Goal: Browse casually

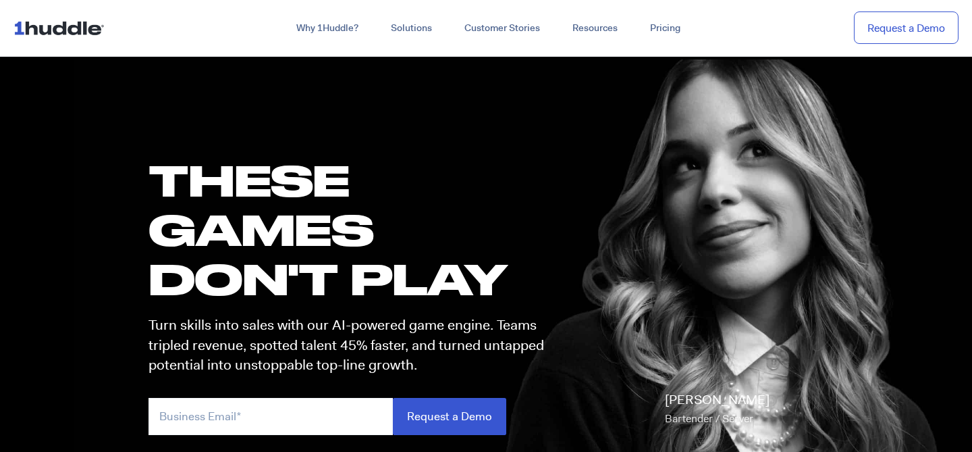
click at [51, 24] on img at bounding box center [62, 28] width 97 height 26
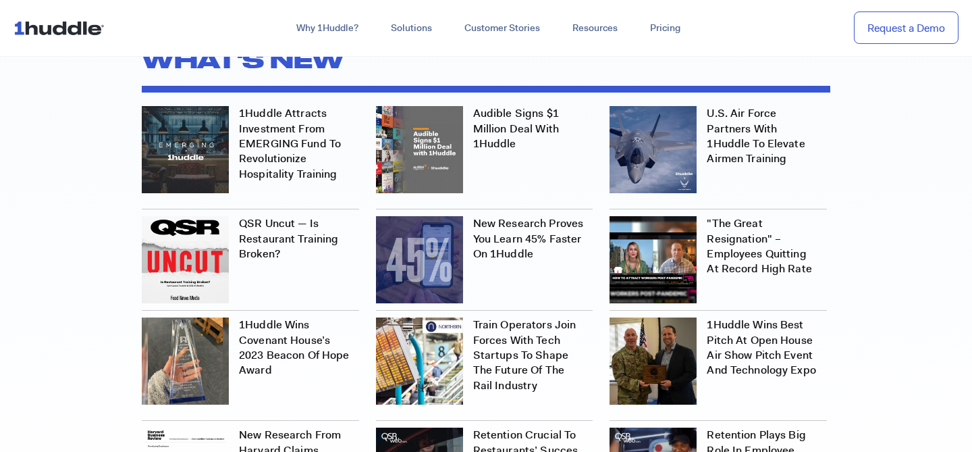
scroll to position [4034, 0]
